Goal: Browse casually: Explore the website without a specific task or goal

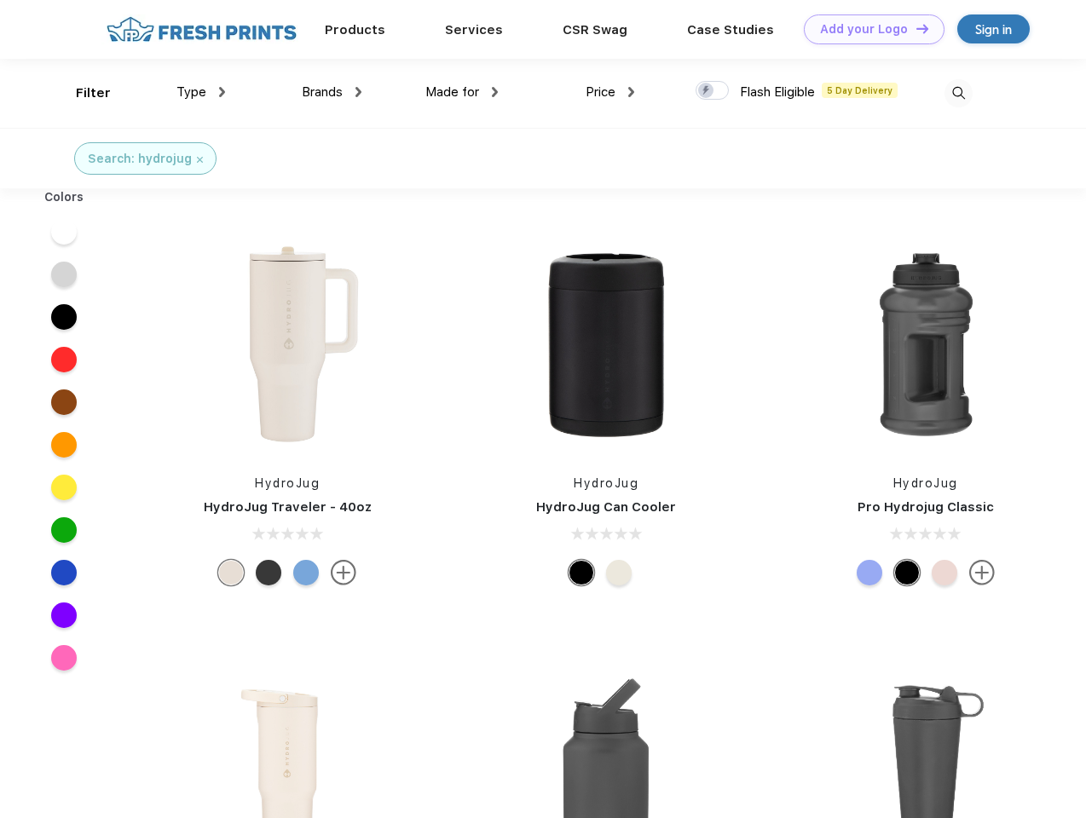
click at [868, 29] on link "Add your Logo Design Tool" at bounding box center [874, 29] width 141 height 30
click at [0, 0] on div "Design Tool" at bounding box center [0, 0] width 0 height 0
click at [915, 28] on link "Add your Logo Design Tool" at bounding box center [874, 29] width 141 height 30
click at [82, 93] on div "Filter" at bounding box center [93, 94] width 35 height 20
click at [201, 92] on span "Type" at bounding box center [191, 91] width 30 height 15
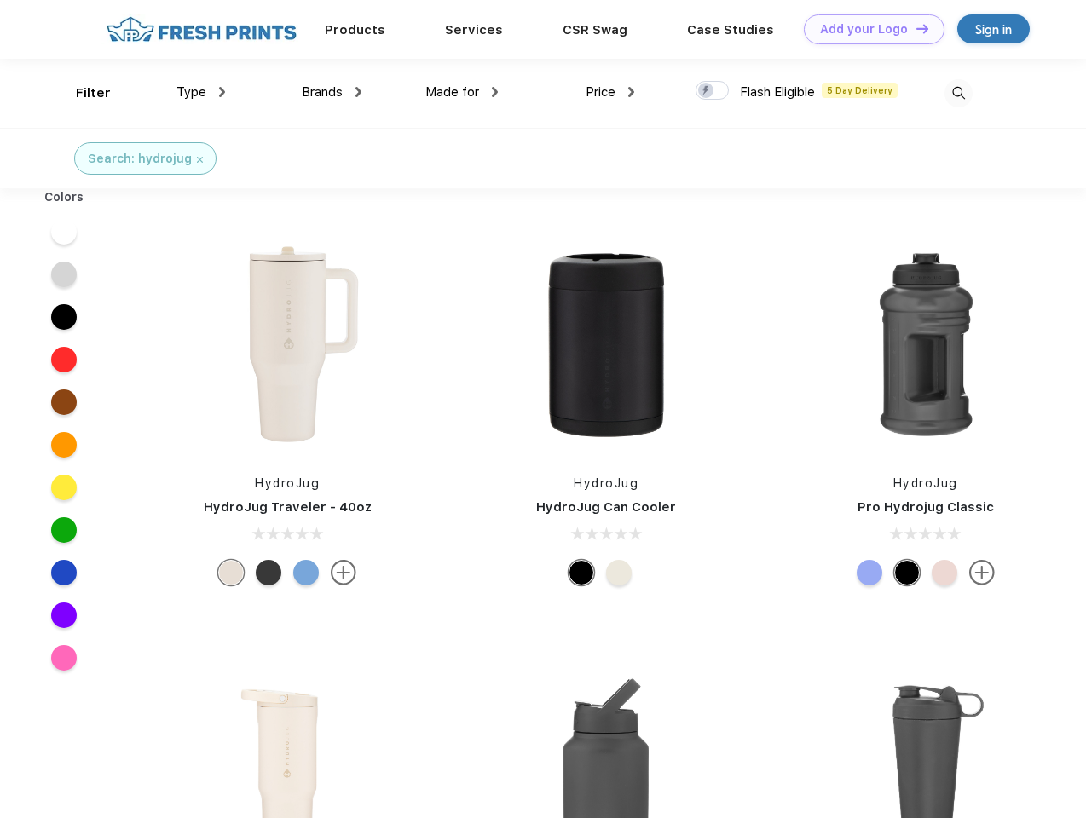
click at [332, 92] on span "Brands" at bounding box center [322, 91] width 41 height 15
click at [462, 92] on span "Made for" at bounding box center [452, 91] width 54 height 15
click at [610, 92] on span "Price" at bounding box center [601, 91] width 30 height 15
click at [713, 91] on div at bounding box center [712, 90] width 33 height 19
click at [707, 91] on input "checkbox" at bounding box center [701, 85] width 11 height 11
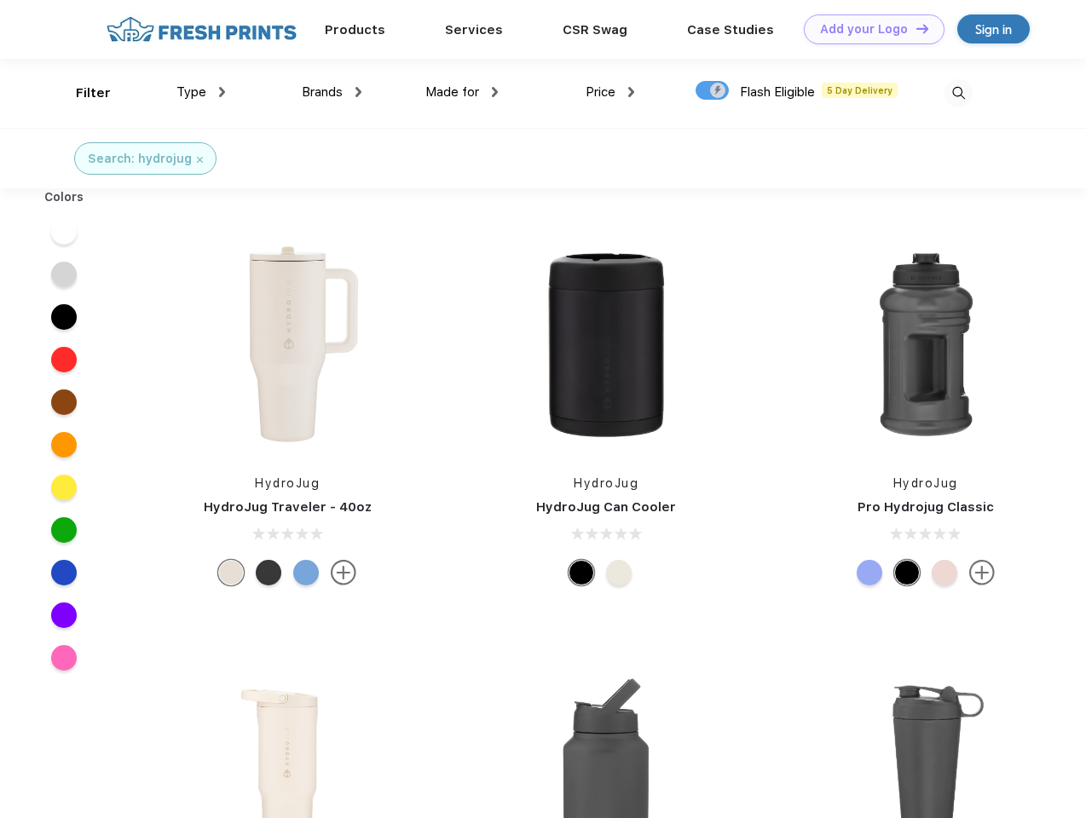
click at [958, 93] on img at bounding box center [959, 93] width 28 height 28
